Goal: Task Accomplishment & Management: Manage account settings

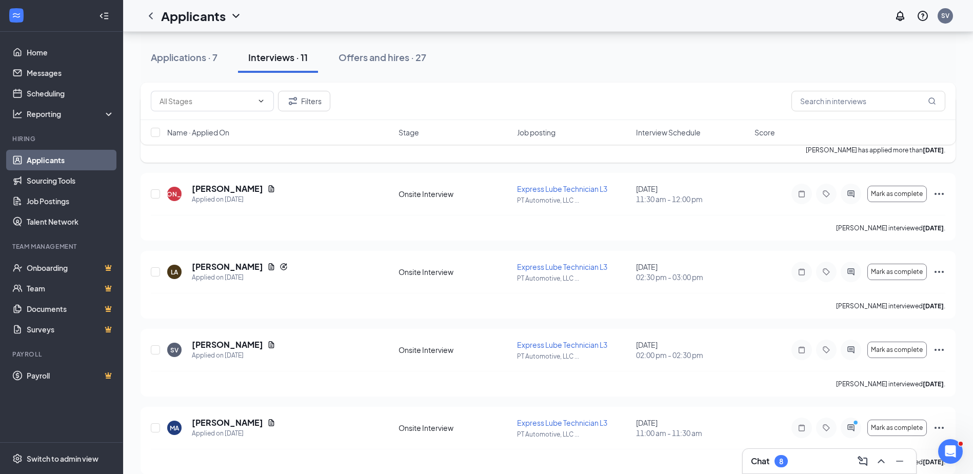
scroll to position [584, 0]
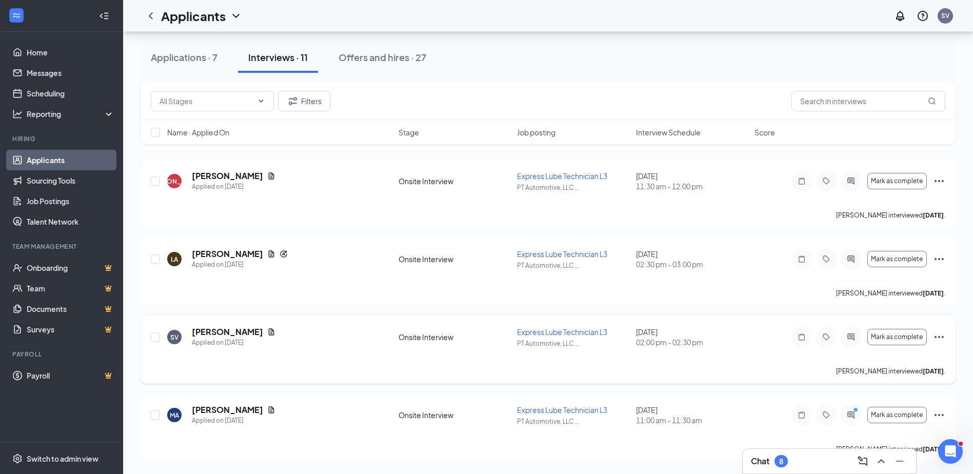
click at [941, 337] on icon "Ellipses" at bounding box center [939, 337] width 12 height 12
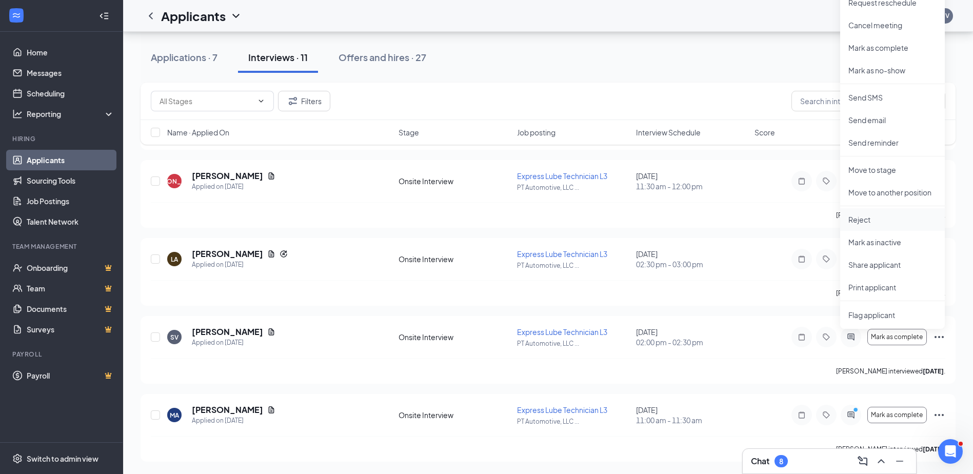
click at [863, 222] on p "Reject" at bounding box center [892, 219] width 88 height 10
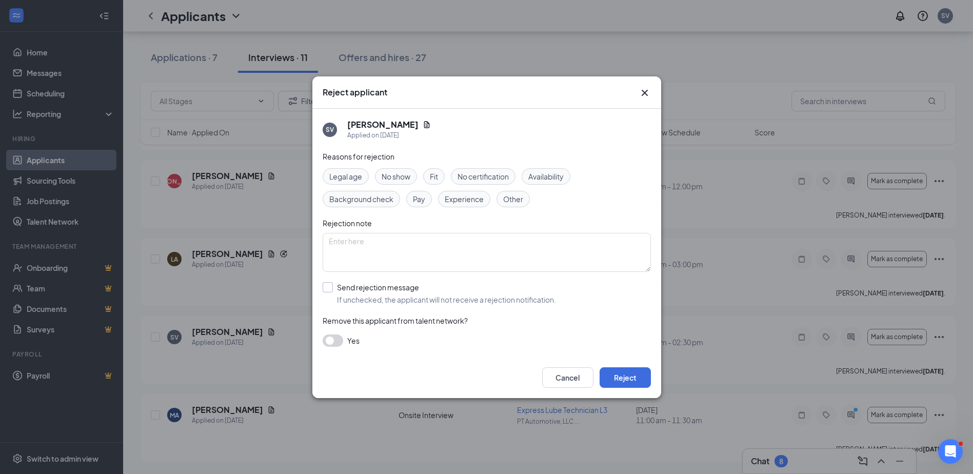
click at [330, 286] on input "Send rejection message If unchecked, the applicant will not receive a rejection…" at bounding box center [439, 293] width 233 height 23
checkbox input "true"
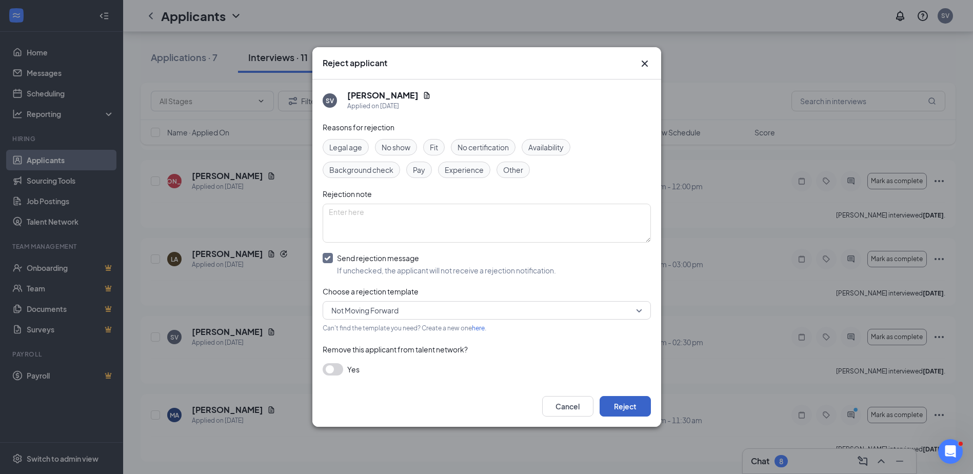
click at [628, 404] on button "Reject" at bounding box center [624, 406] width 51 height 21
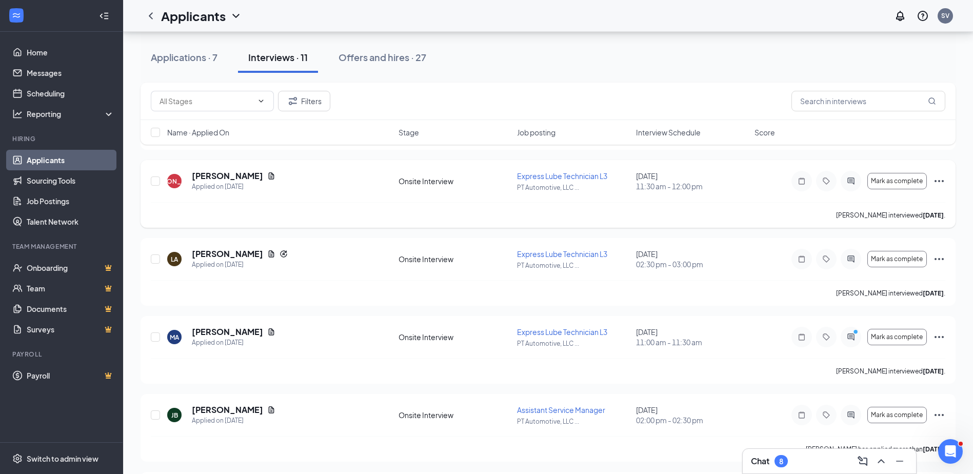
click at [939, 180] on icon "Ellipses" at bounding box center [939, 181] width 12 height 12
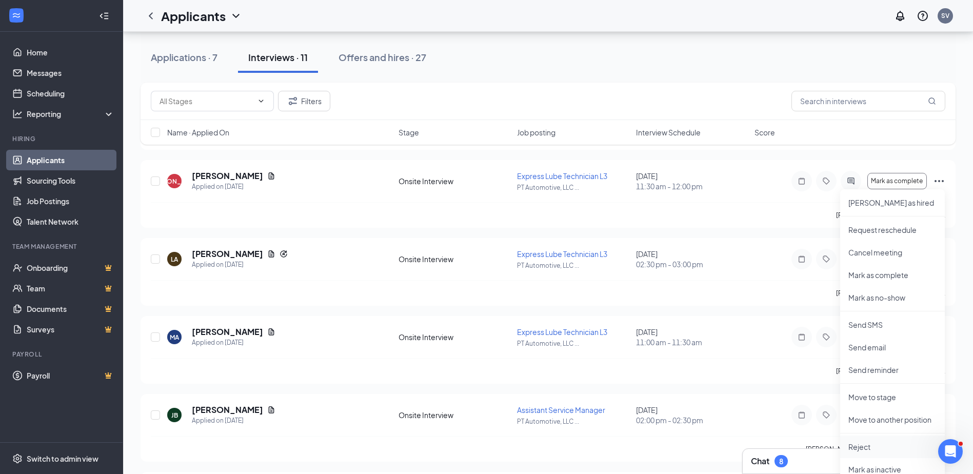
click at [859, 446] on p "Reject" at bounding box center [892, 447] width 88 height 10
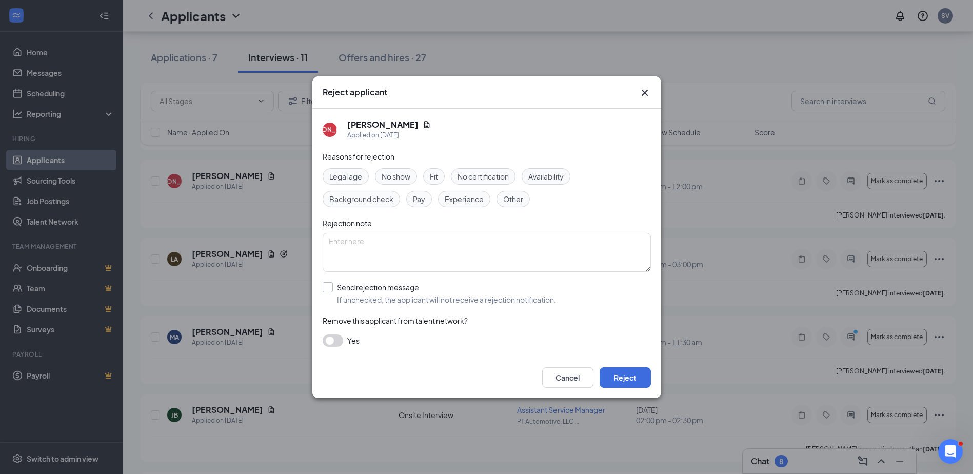
click at [329, 286] on input "Send rejection message If unchecked, the applicant will not receive a rejection…" at bounding box center [439, 293] width 233 height 23
checkbox input "true"
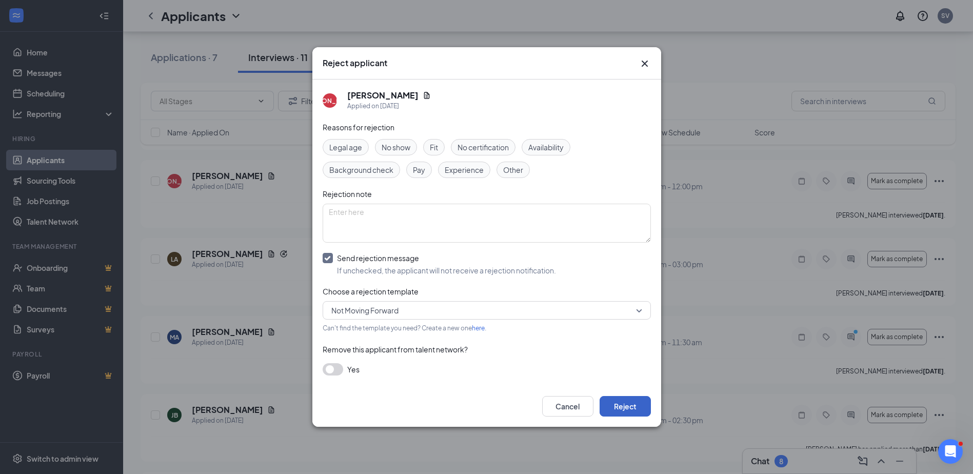
click at [626, 403] on button "Reject" at bounding box center [624, 406] width 51 height 21
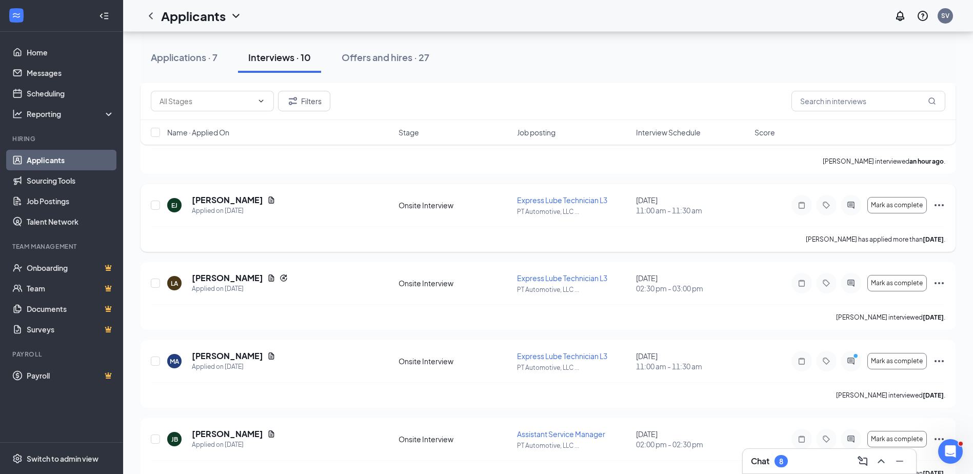
scroll to position [482, 0]
click at [937, 282] on icon "Ellipses" at bounding box center [939, 283] width 12 height 12
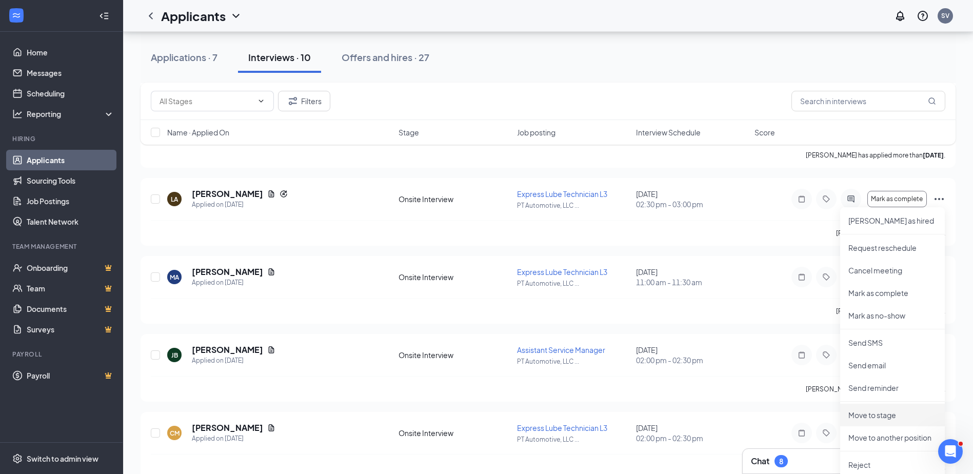
scroll to position [584, 0]
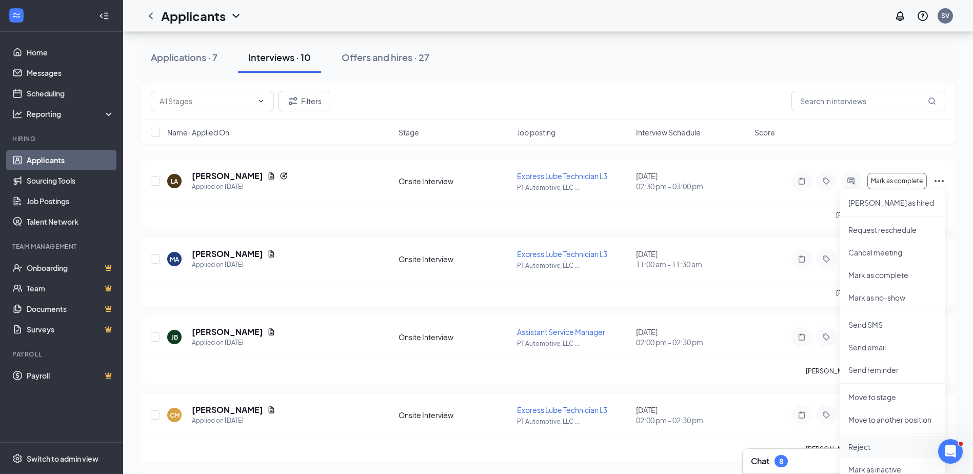
click at [858, 443] on p "Reject" at bounding box center [892, 447] width 88 height 10
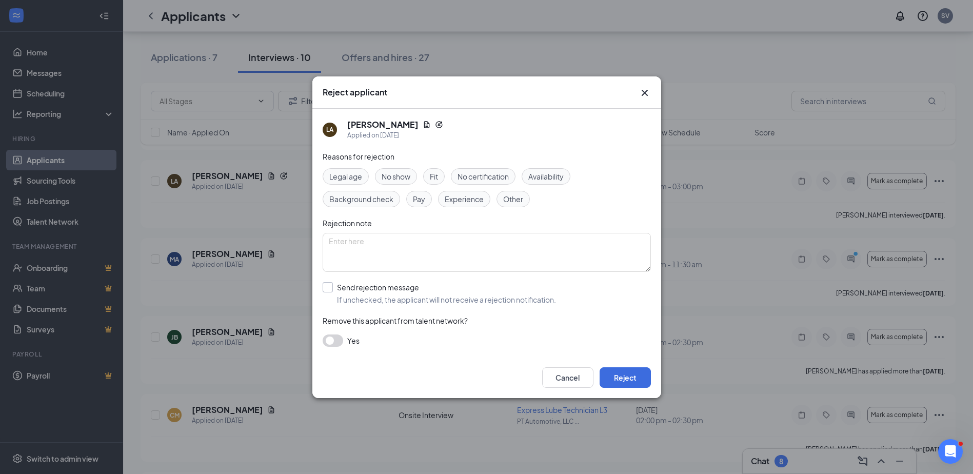
click at [327, 287] on input "Send rejection message If unchecked, the applicant will not receive a rejection…" at bounding box center [439, 293] width 233 height 23
checkbox input "true"
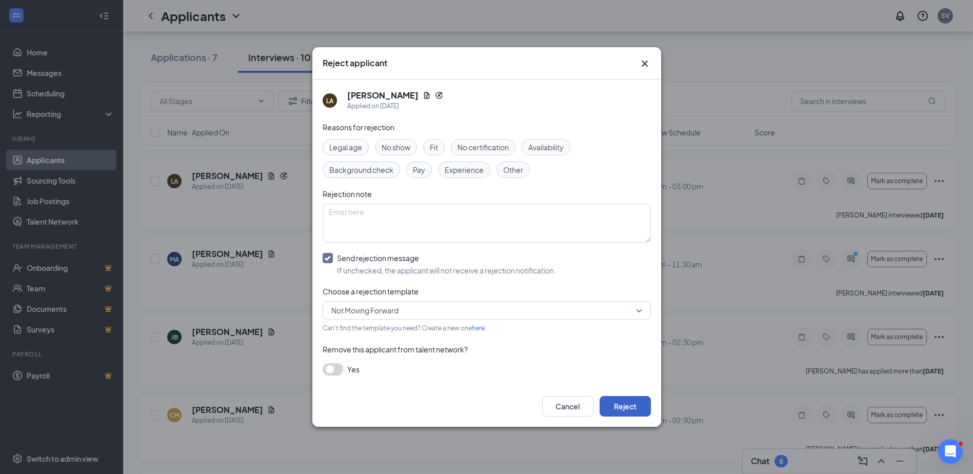
click at [634, 405] on button "Reject" at bounding box center [624, 406] width 51 height 21
